Goal: Check status: Check status

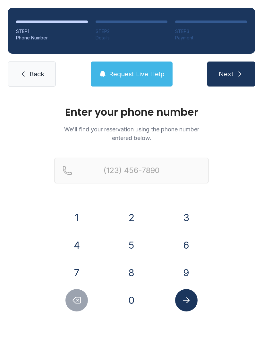
click at [80, 264] on button "7" at bounding box center [76, 273] width 22 height 22
click at [136, 215] on button "2" at bounding box center [131, 217] width 22 height 22
click at [86, 267] on button "7" at bounding box center [76, 273] width 22 height 22
click at [195, 219] on button "3" at bounding box center [186, 217] width 22 height 22
click at [138, 273] on button "8" at bounding box center [131, 273] width 22 height 22
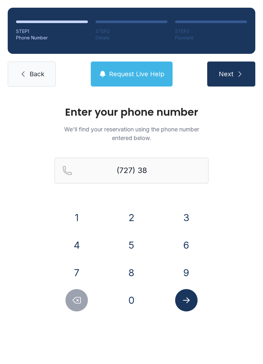
click at [195, 272] on button "9" at bounding box center [186, 273] width 22 height 22
click at [139, 274] on button "8" at bounding box center [131, 273] width 22 height 22
click at [92, 244] on div "4" at bounding box center [76, 245] width 45 height 22
click at [82, 217] on button "1" at bounding box center [76, 217] width 22 height 22
click at [83, 302] on button "Delete number" at bounding box center [76, 300] width 22 height 22
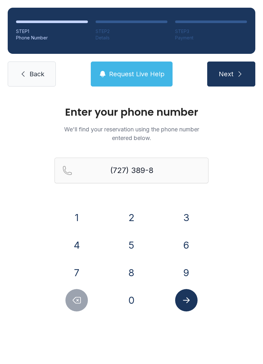
click at [87, 241] on button "4" at bounding box center [76, 245] width 22 height 22
click at [86, 241] on button "4" at bounding box center [76, 245] width 22 height 22
click at [83, 216] on button "1" at bounding box center [76, 217] width 22 height 22
click at [189, 298] on icon "Submit lookup form" at bounding box center [186, 300] width 10 height 10
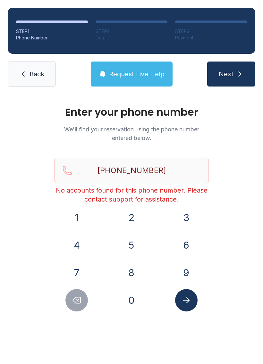
click at [192, 303] on button "Submit lookup form" at bounding box center [186, 300] width 22 height 22
click at [157, 170] on input "[PHONE_NUMBER]" at bounding box center [131, 171] width 154 height 26
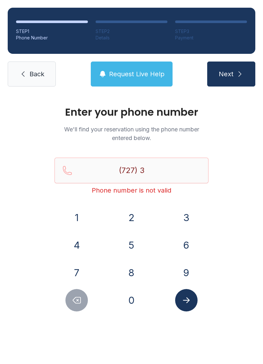
click at [242, 262] on div "Enter your phone number We'll find your reservation using the phone number ente…" at bounding box center [131, 215] width 263 height 243
click at [239, 253] on div "Enter your phone number We'll find your reservation using the phone number ente…" at bounding box center [131, 215] width 263 height 243
click at [163, 170] on input "(727) 3" at bounding box center [131, 171] width 154 height 26
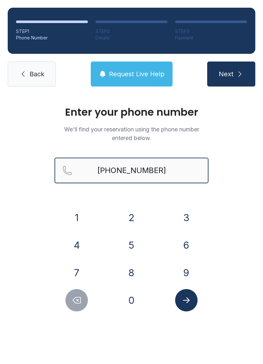
type input "[PHONE_NUMBER]"
click at [231, 74] on button "Next" at bounding box center [231, 74] width 48 height 25
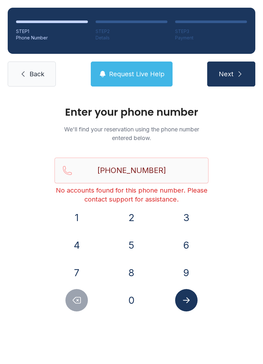
click at [44, 69] on link "Back" at bounding box center [32, 74] width 48 height 25
